Goal: Information Seeking & Learning: Learn about a topic

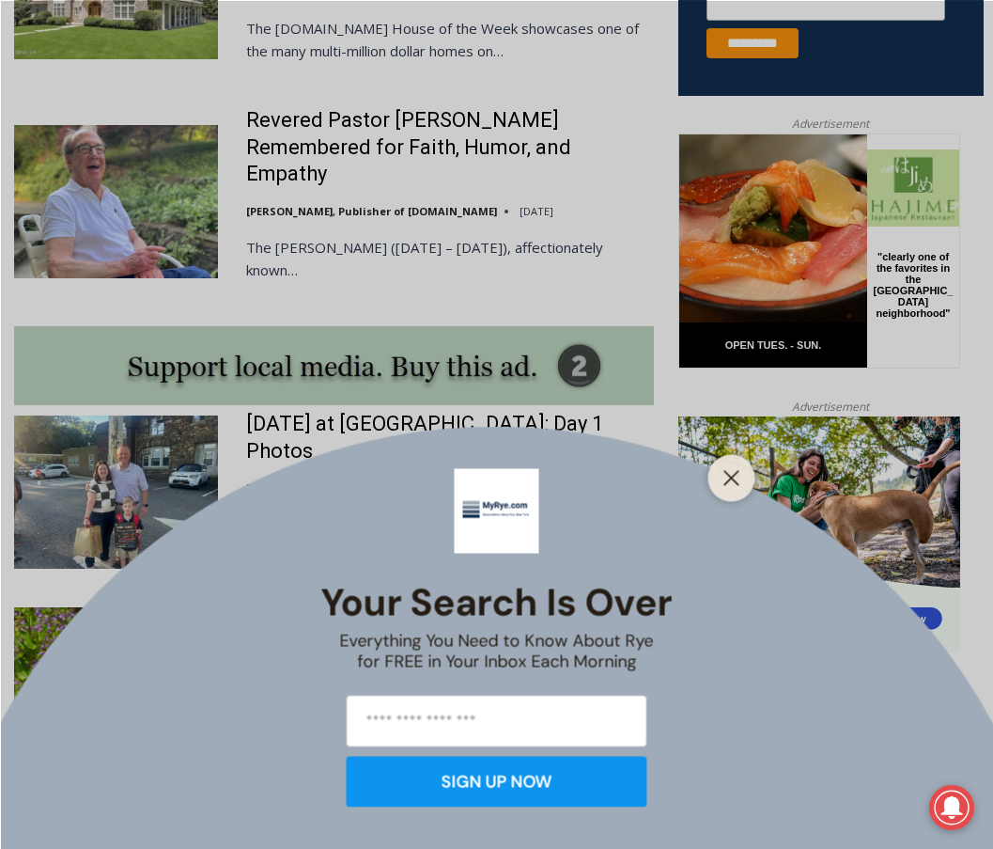
scroll to position [1470, 0]
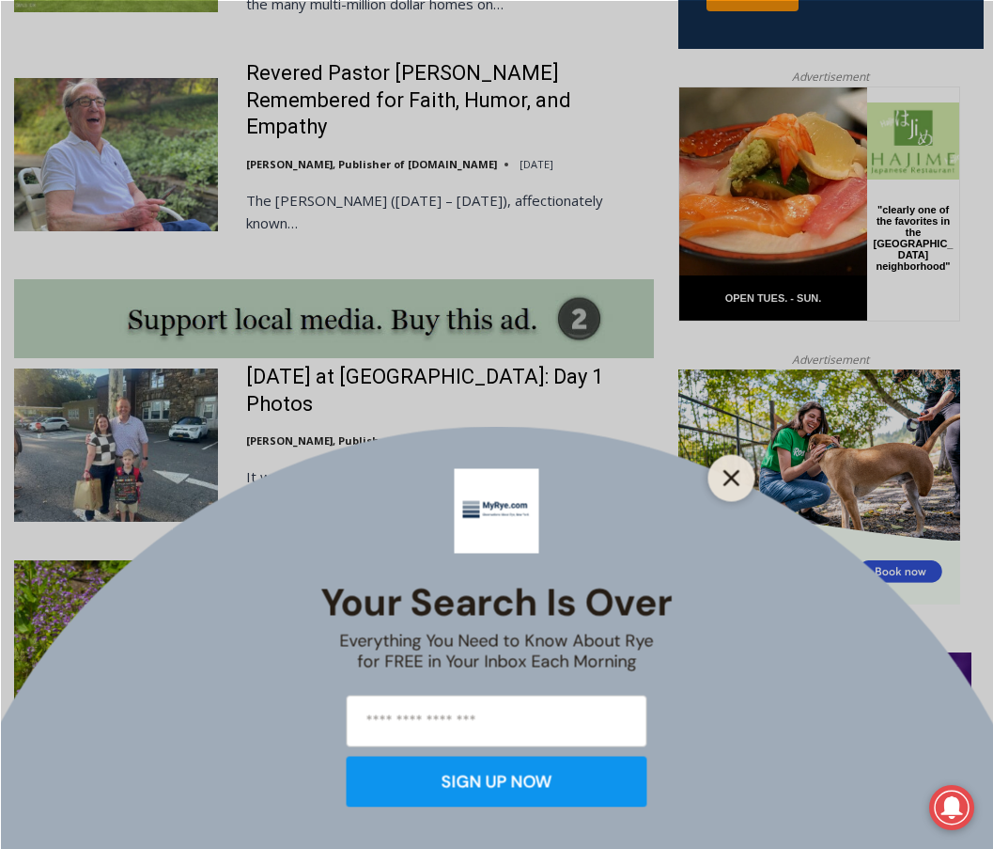
click at [730, 478] on line "Close" at bounding box center [731, 477] width 13 height 13
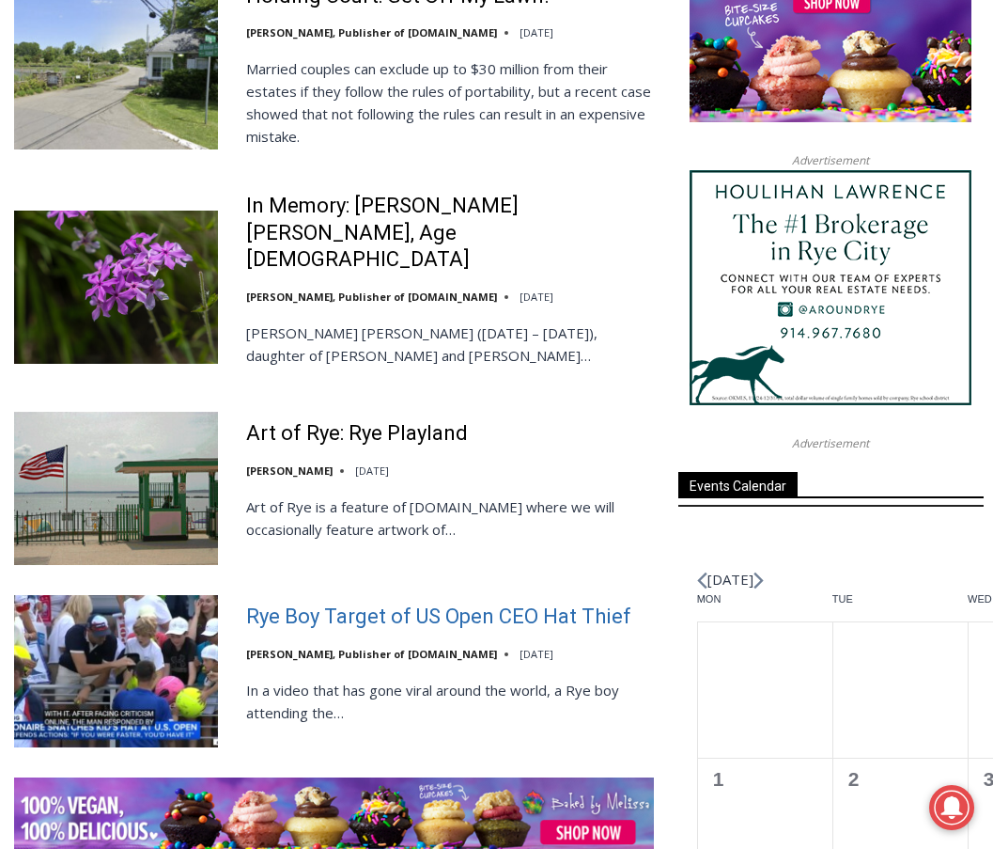
scroll to position [2316, 0]
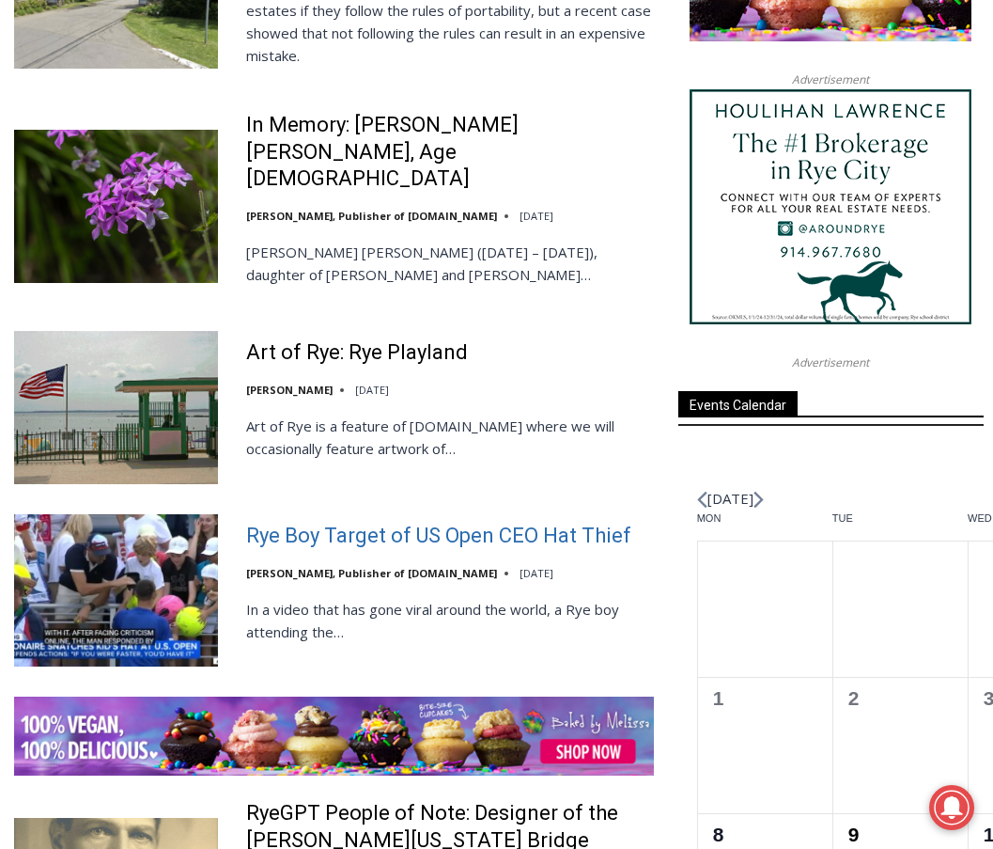
click at [458, 523] on link "Rye Boy Target of US Open CEO Hat Thief" at bounding box center [438, 536] width 385 height 27
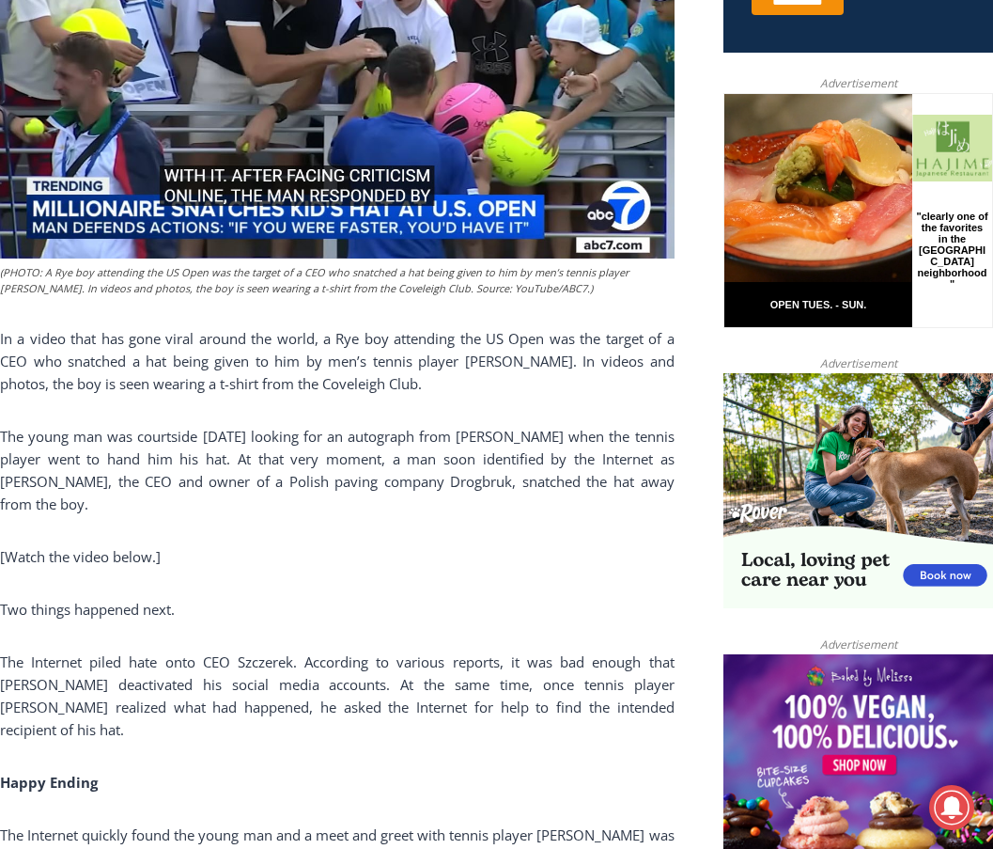
click at [419, 493] on span "The young man was courtside [DATE] looking for an autograph from [PERSON_NAME] …" at bounding box center [337, 470] width 675 height 86
copy span "Drogbruk"
